Goal: Task Accomplishment & Management: Manage account settings

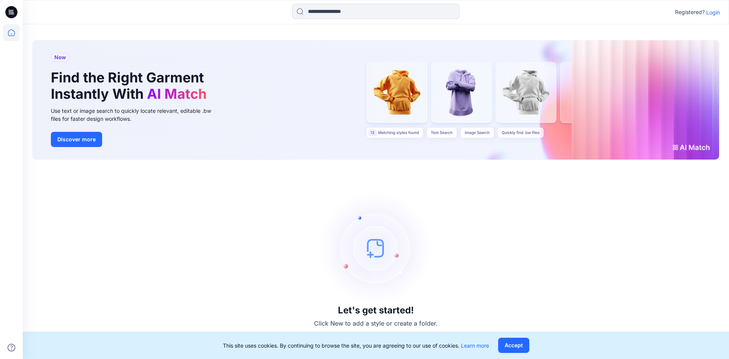
click at [715, 17] on div "Registered? Login" at bounding box center [376, 12] width 706 height 17
click at [715, 13] on p "Login" at bounding box center [713, 12] width 14 height 8
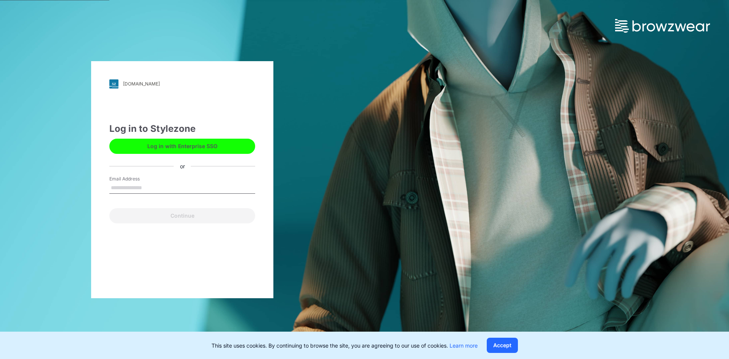
click at [138, 190] on input "Email Address" at bounding box center [182, 187] width 146 height 11
type input "**********"
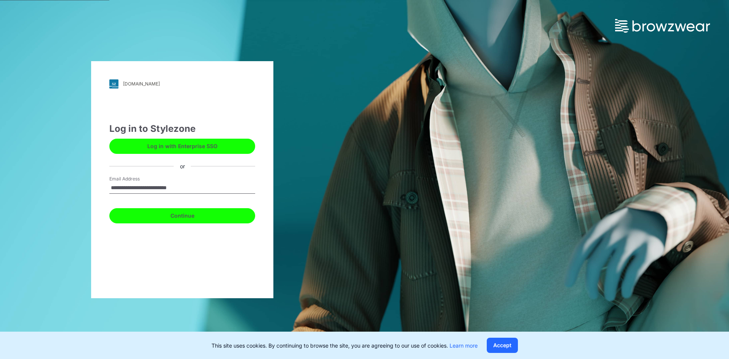
click at [180, 213] on button "Continue" at bounding box center [182, 215] width 146 height 15
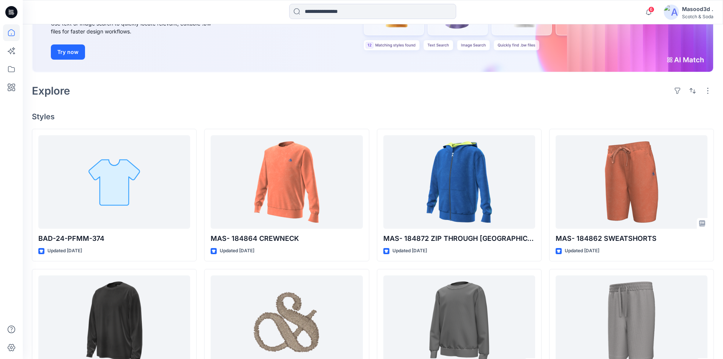
scroll to position [114, 0]
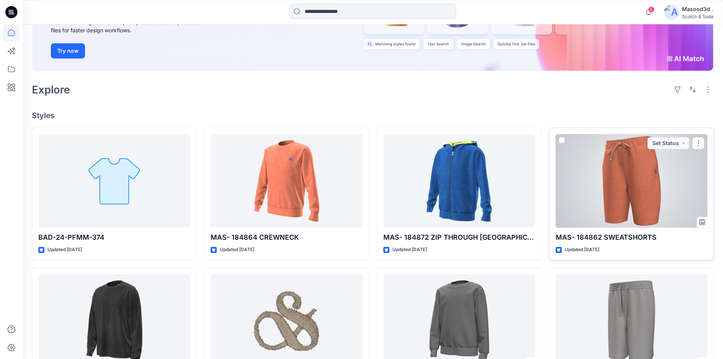
click at [646, 173] on div at bounding box center [632, 181] width 152 height 94
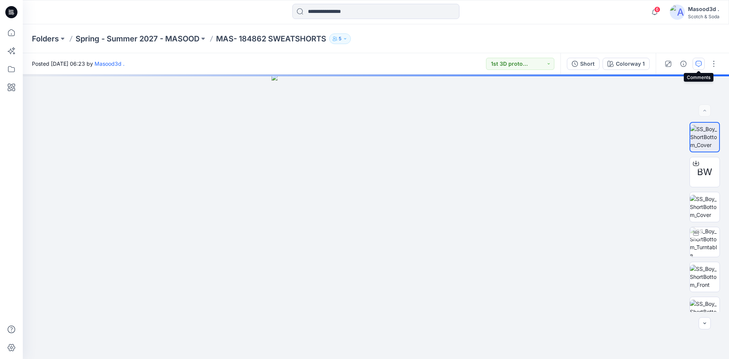
click at [697, 61] on icon "button" at bounding box center [698, 64] width 6 height 6
